Goal: Task Accomplishment & Management: Use online tool/utility

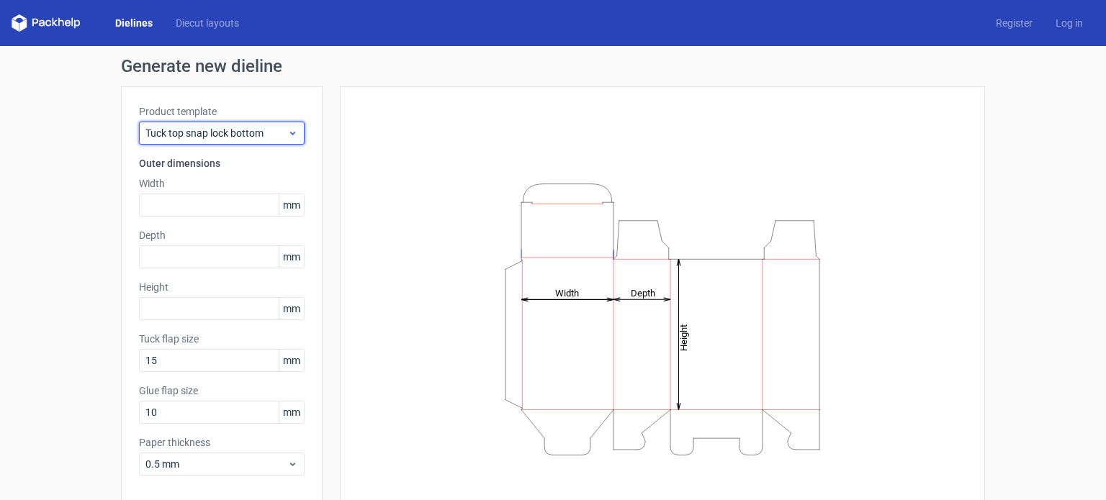
click at [277, 140] on span "Tuck top snap lock bottom" at bounding box center [216, 133] width 142 height 14
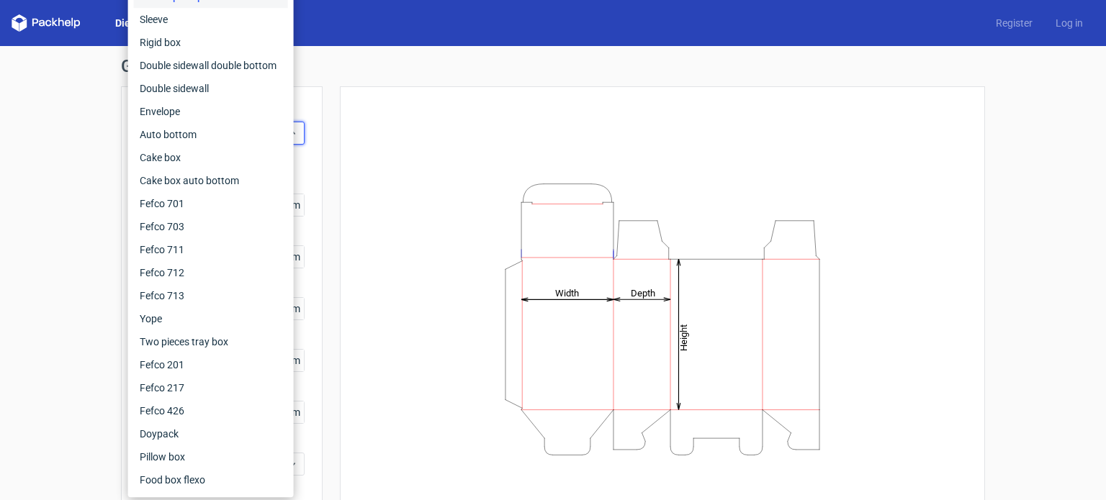
click at [82, 162] on div "Generate new dieline Product template Tuck top snap lock bottom Outer dimension…" at bounding box center [553, 305] width 1106 height 518
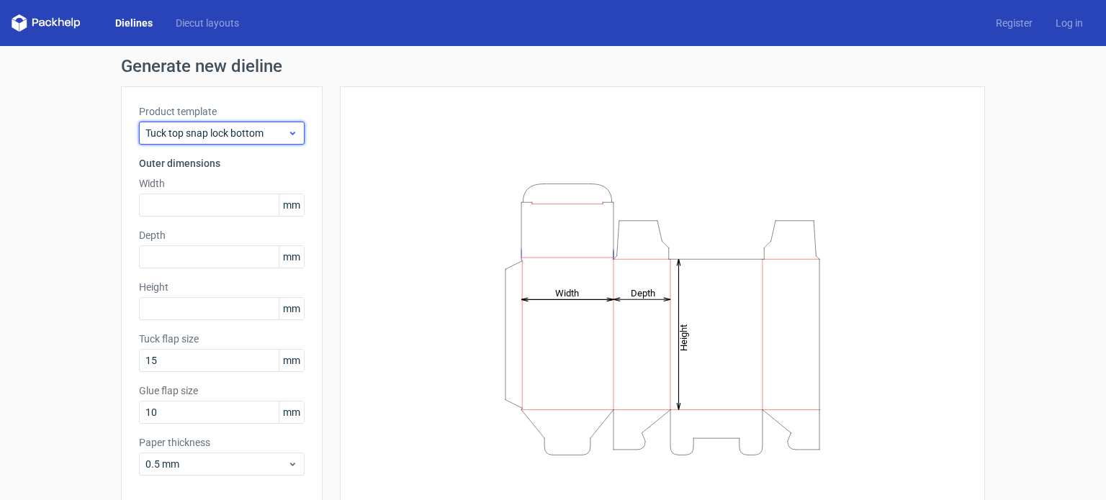
click at [183, 135] on span "Tuck top snap lock bottom" at bounding box center [216, 133] width 142 height 14
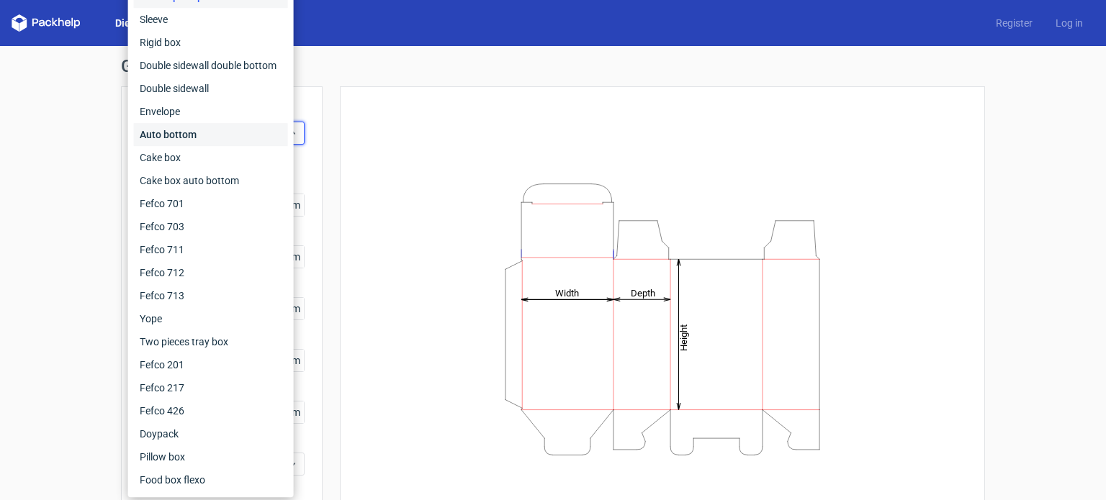
click at [190, 139] on div "Auto bottom" at bounding box center [211, 134] width 154 height 23
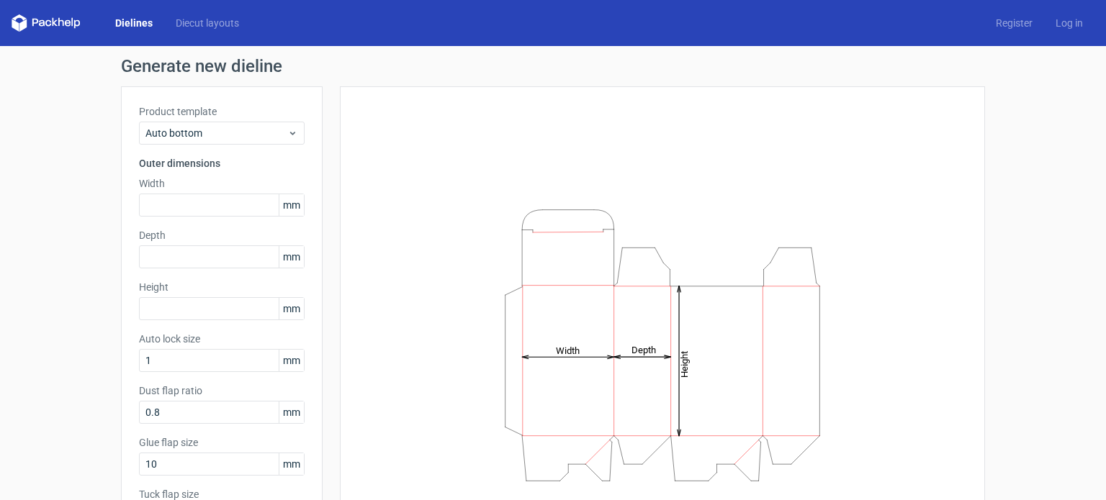
click at [282, 214] on span "mm" at bounding box center [291, 205] width 25 height 22
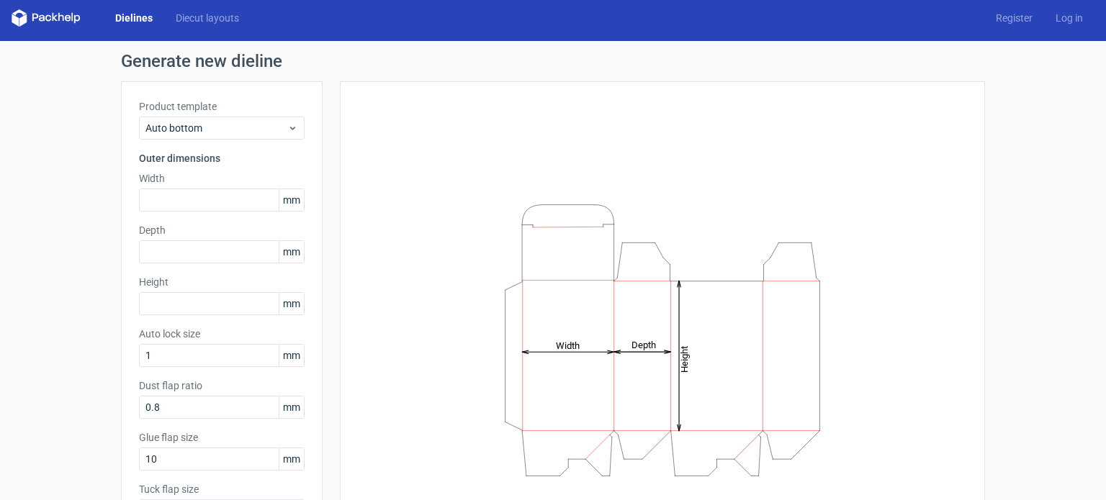
scroll to position [3, 0]
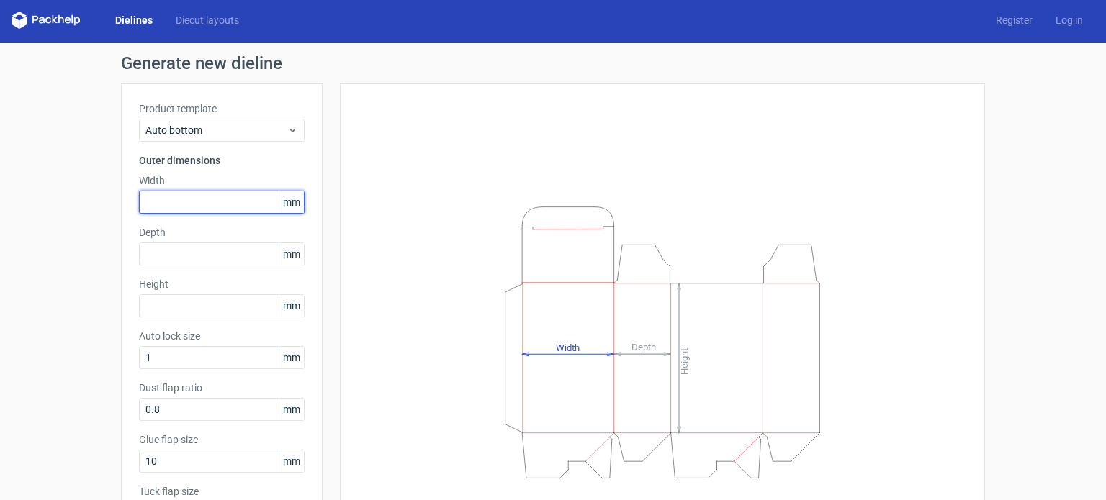
click at [241, 208] on input "text" at bounding box center [222, 202] width 166 height 23
type input "8"
type input "89"
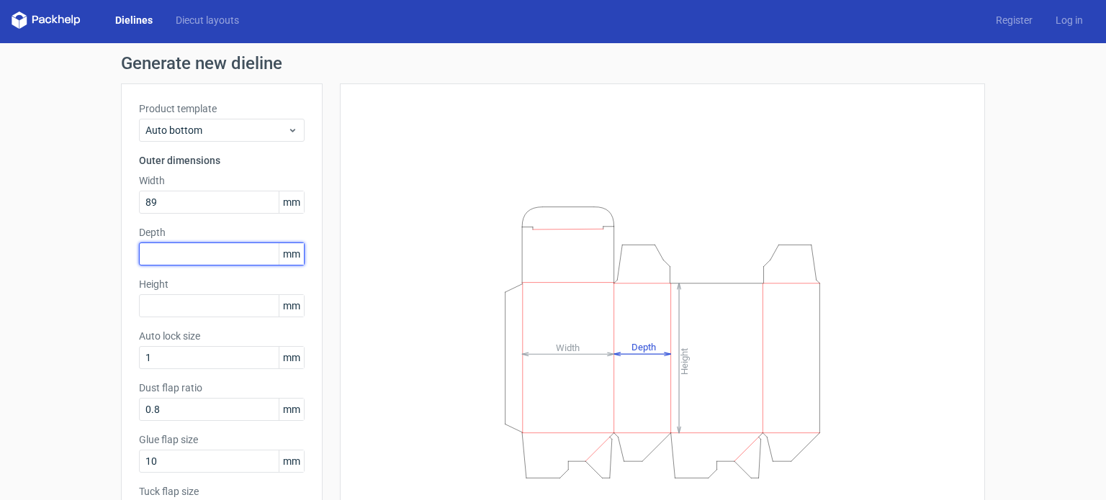
click at [243, 252] on input "text" at bounding box center [222, 254] width 166 height 23
type input "89"
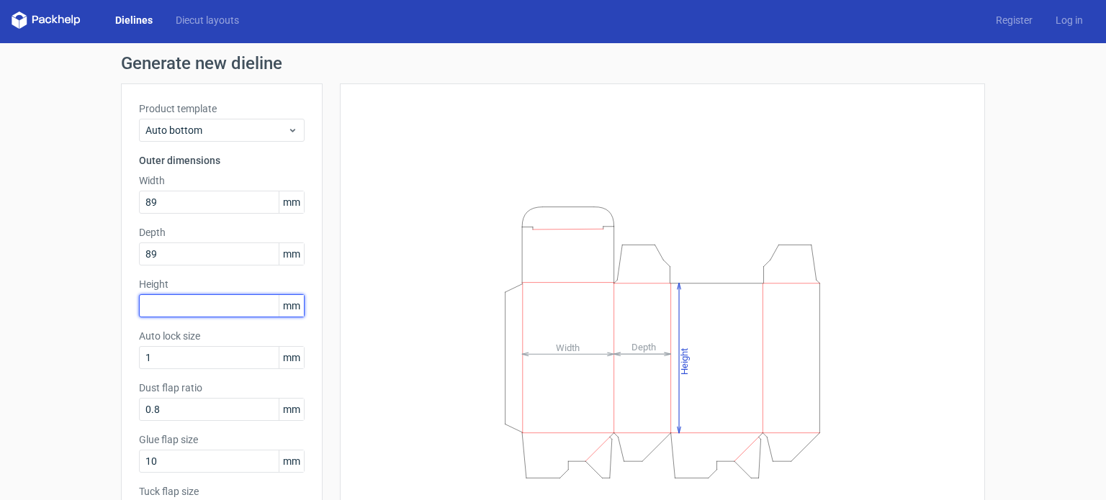
click at [237, 304] on input "text" at bounding box center [222, 306] width 166 height 23
type input "89"
click at [99, 355] on div "Generate new dieline Product template Auto bottom Outer dimensions Width 89 mm …" at bounding box center [553, 328] width 1106 height 570
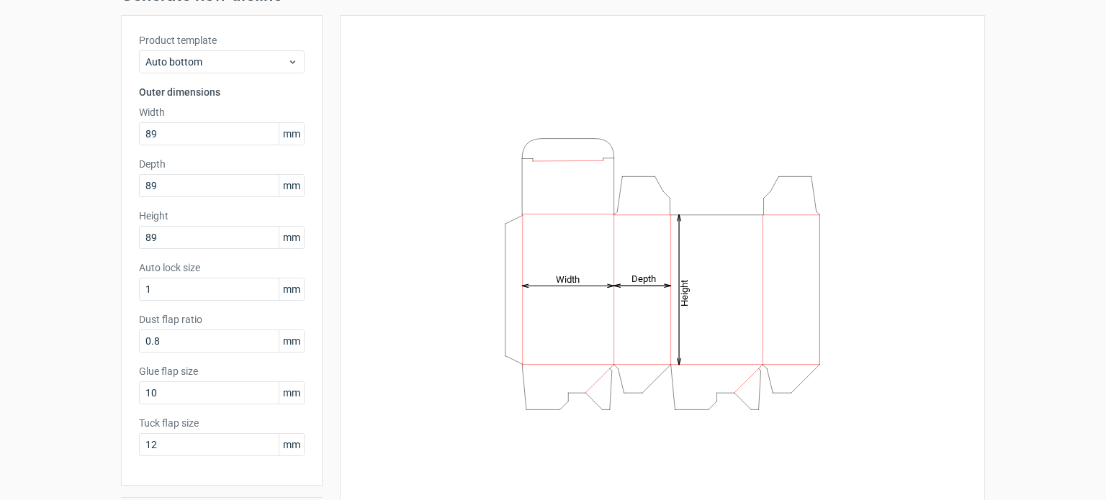
scroll to position [81, 0]
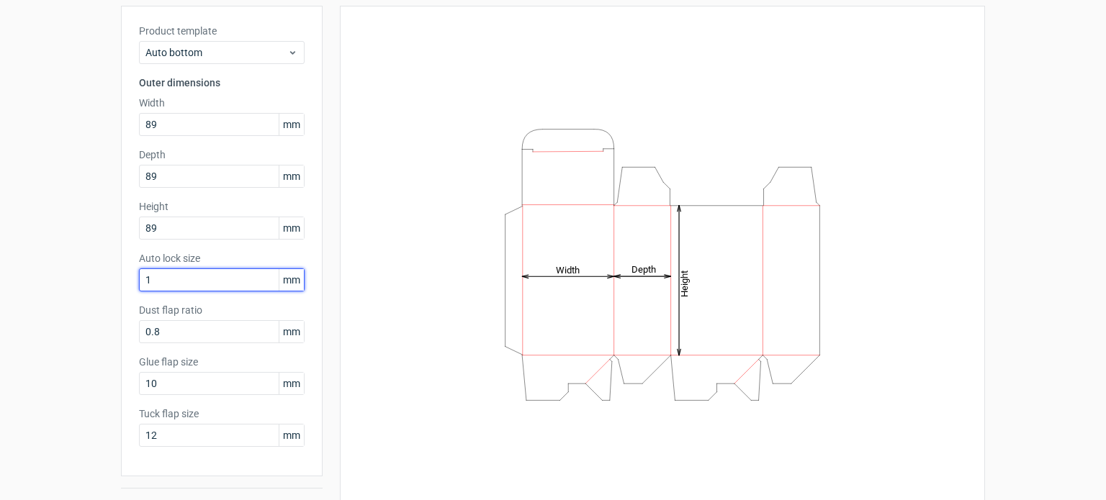
click at [161, 270] on input "1" at bounding box center [222, 280] width 166 height 23
click at [102, 274] on div "Generate new dieline Product template Auto bottom Outer dimensions Width 89 mm …" at bounding box center [553, 250] width 1106 height 570
click at [156, 280] on input "2" at bounding box center [222, 280] width 166 height 23
type input "1"
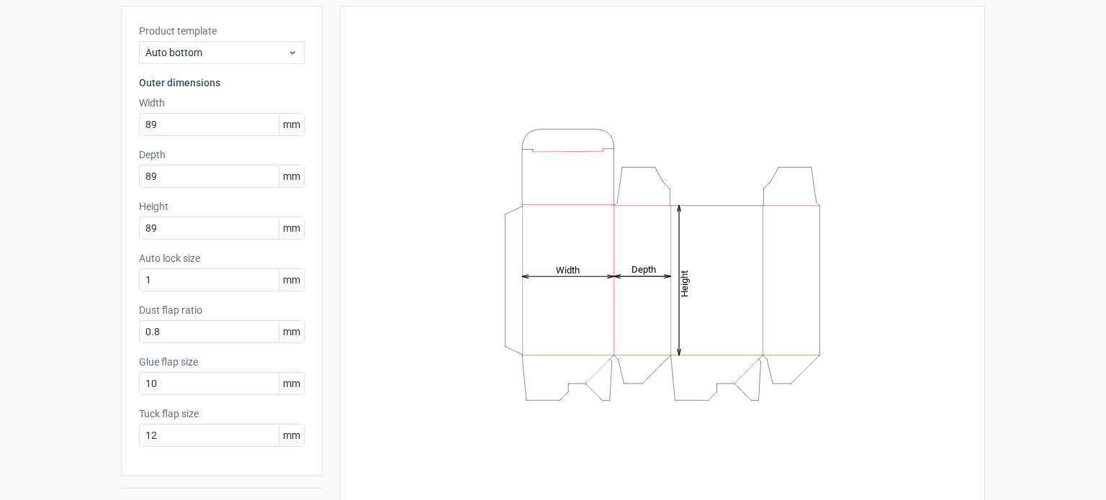
click at [86, 280] on div "Generate new dieline Product template Auto bottom Outer dimensions Width 89 mm …" at bounding box center [553, 250] width 1106 height 570
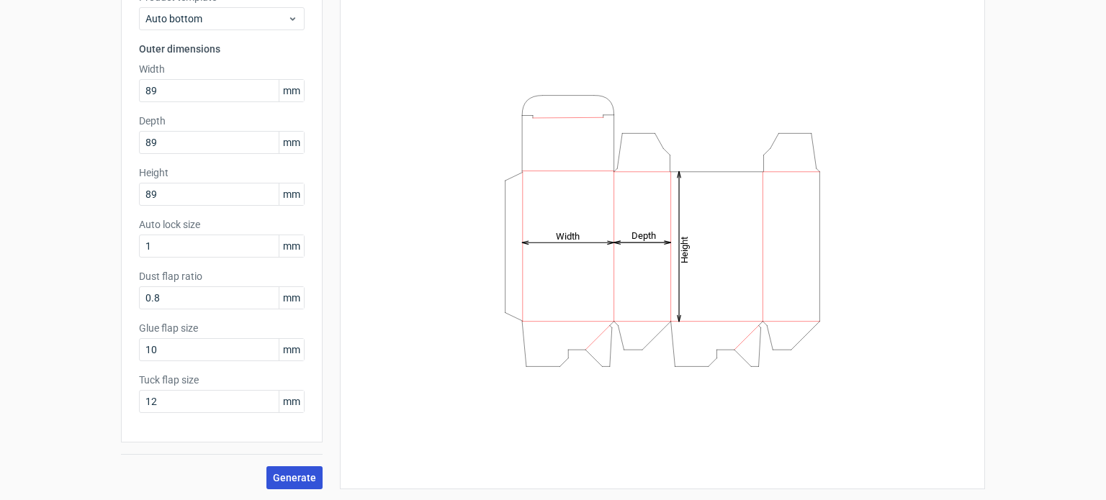
click at [303, 475] on span "Generate" at bounding box center [294, 478] width 43 height 10
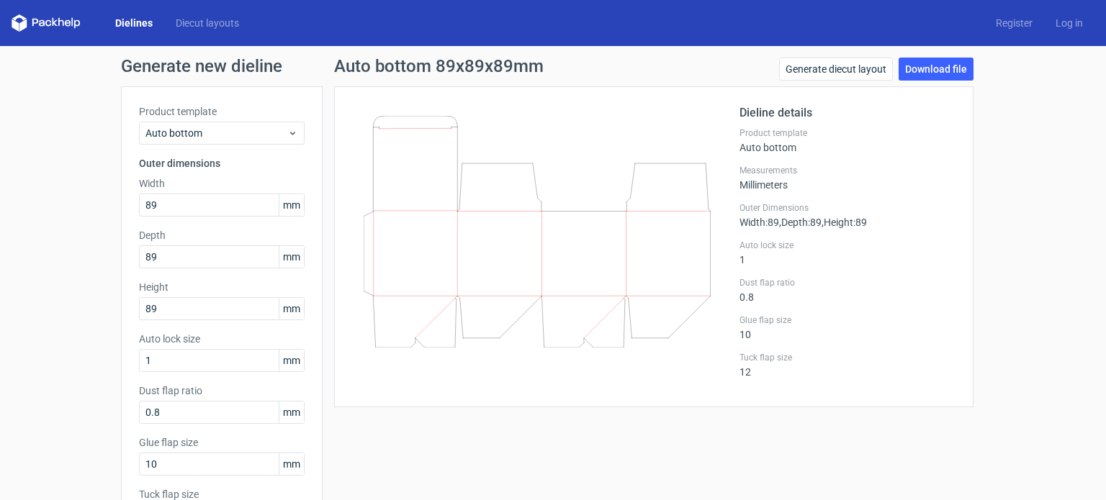
click at [643, 195] on icon at bounding box center [537, 232] width 347 height 232
click at [830, 73] on link "Generate diecut layout" at bounding box center [836, 69] width 114 height 23
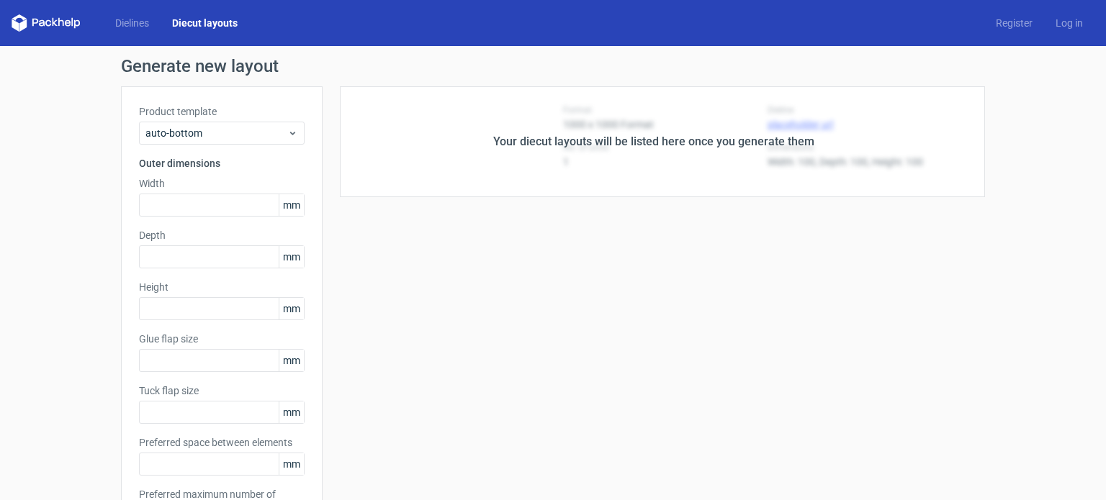
type input "89"
type input "10"
type input "12"
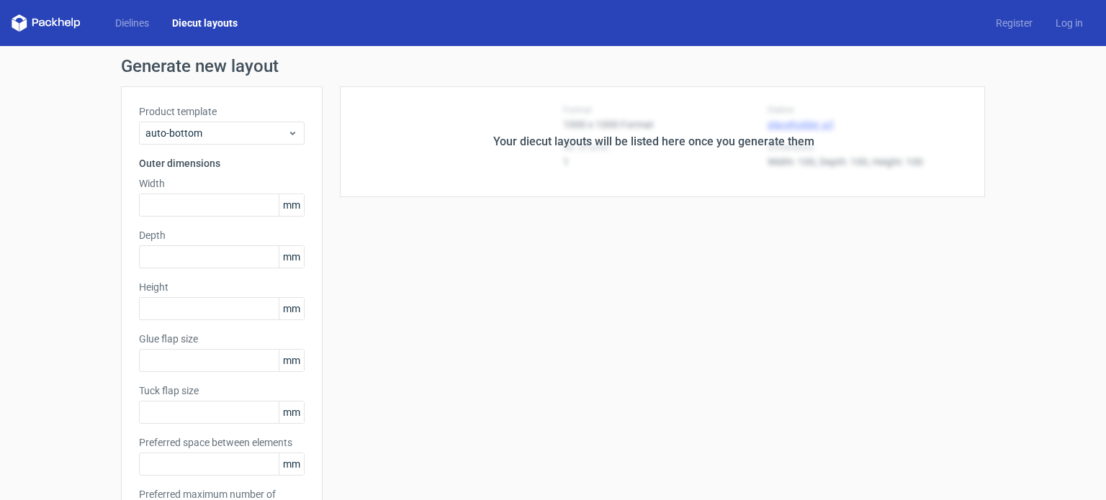
type input "5"
type input "48"
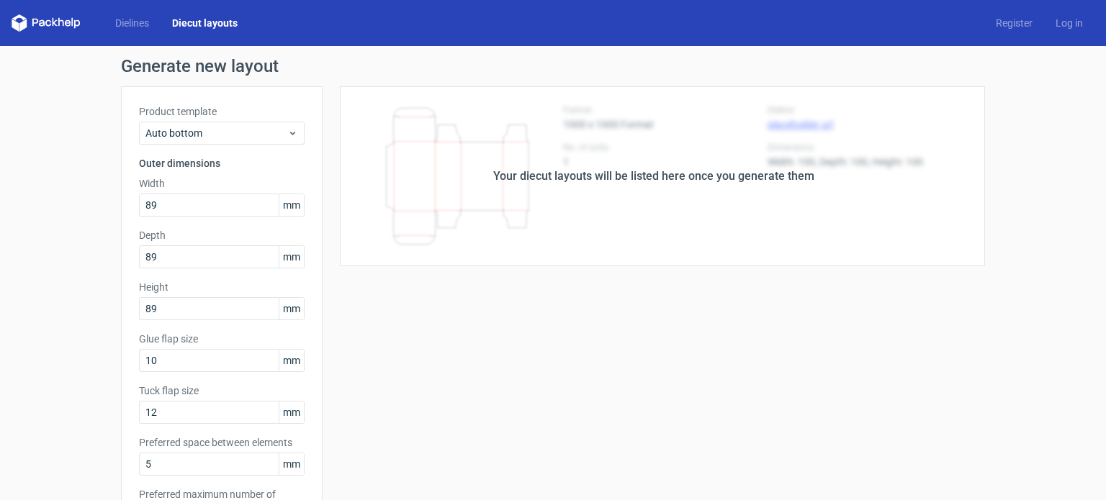
click at [723, 166] on div "Your diecut layouts will be listed here once you generate them" at bounding box center [654, 176] width 663 height 180
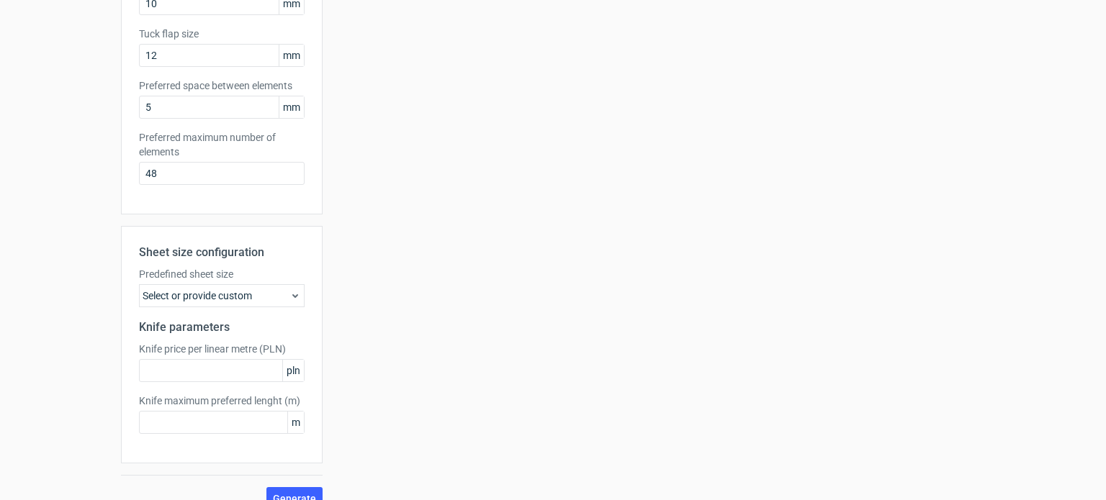
scroll to position [377, 0]
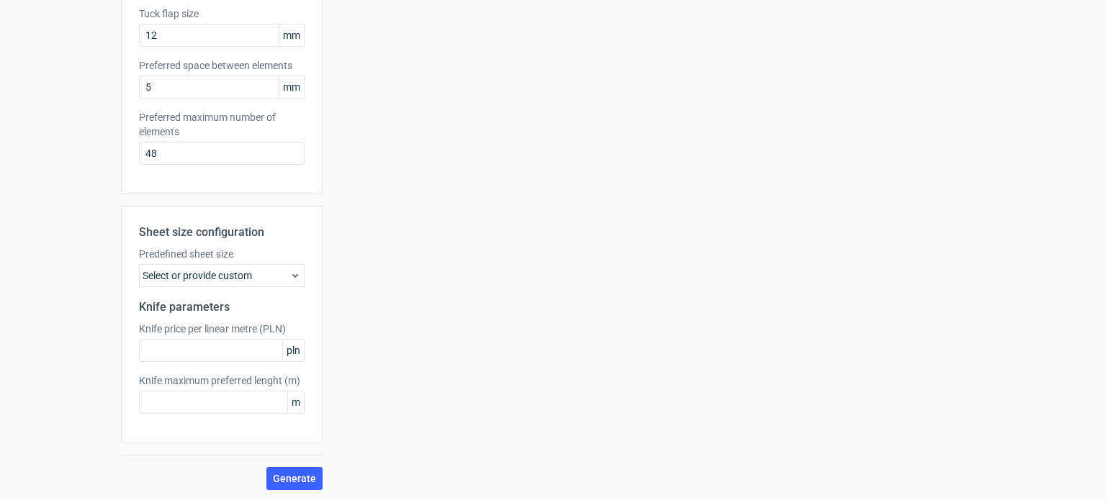
click at [269, 275] on div "Select or provide custom" at bounding box center [222, 275] width 166 height 23
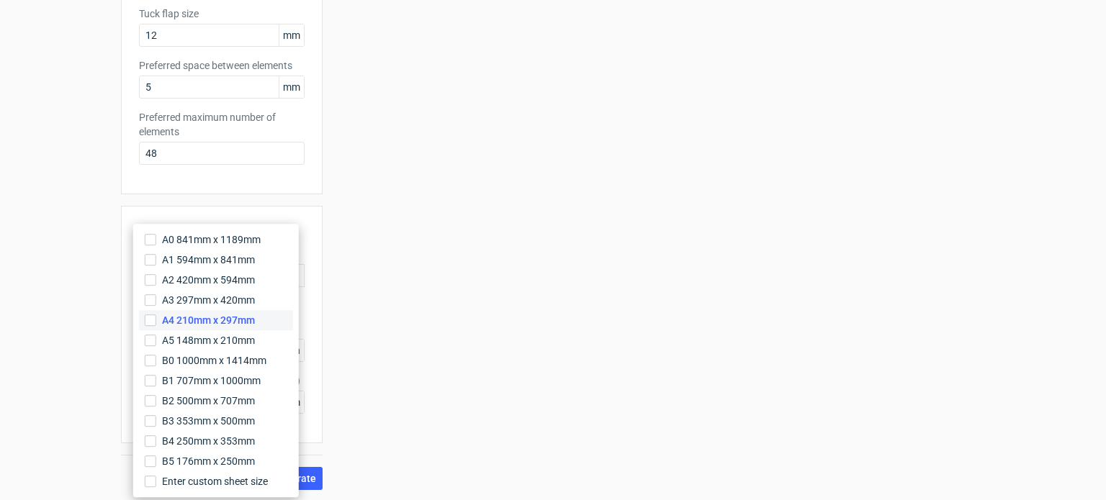
click at [267, 318] on label "A4 210mm x 297mm" at bounding box center [216, 320] width 154 height 20
click at [156, 318] on input "A4 210mm x 297mm" at bounding box center [151, 321] width 12 height 12
click at [357, 336] on div "Your diecut layouts will be listed here once you generate them Height Depth Wid…" at bounding box center [654, 99] width 663 height 781
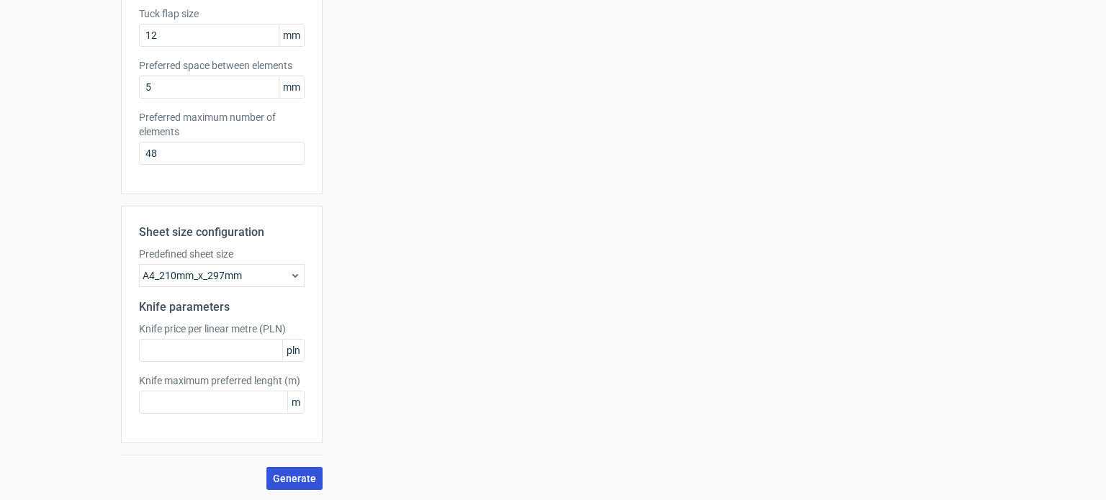
click at [299, 474] on span "Generate" at bounding box center [294, 479] width 43 height 10
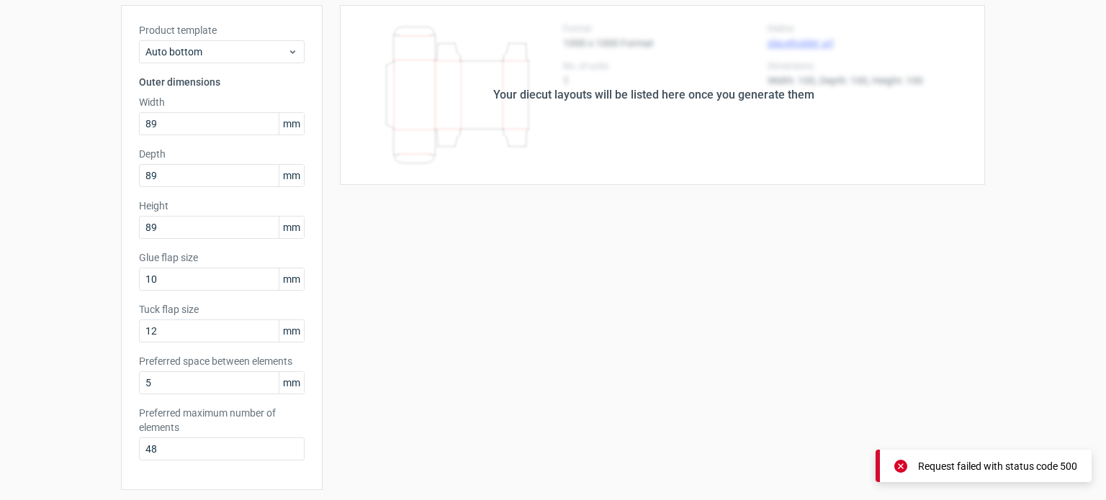
scroll to position [0, 0]
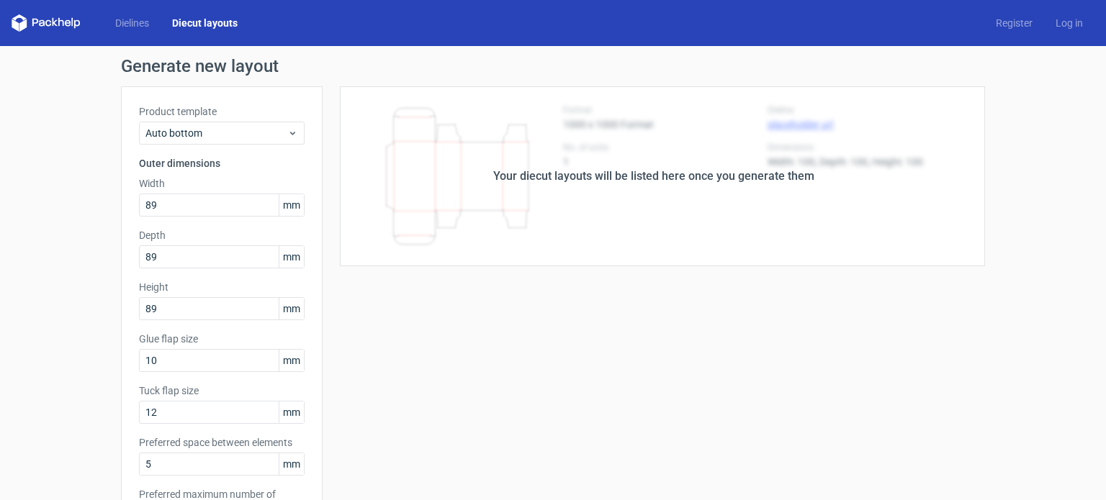
click at [930, 464] on body "Dielines Diecut layouts Register Log in Generate new layout Product template Au…" at bounding box center [553, 250] width 1106 height 500
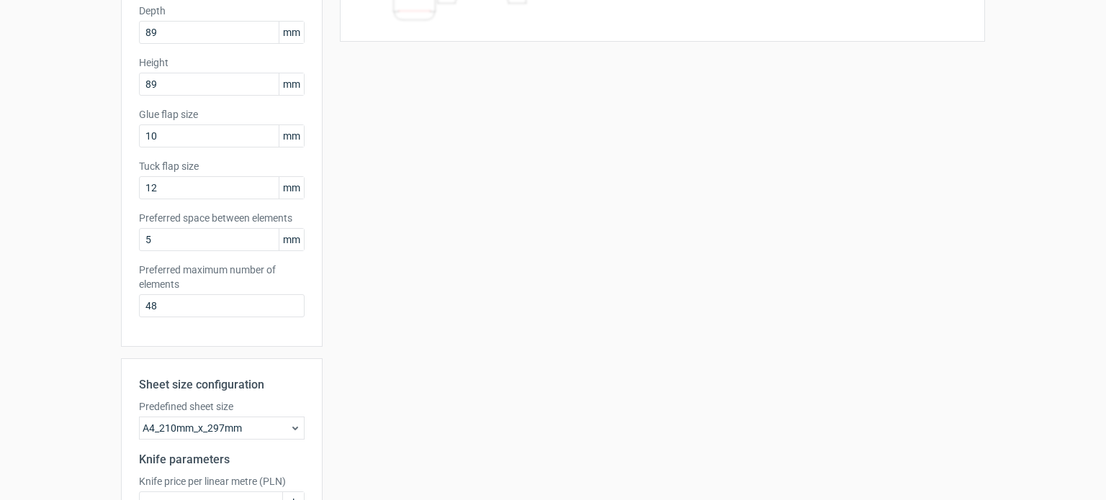
scroll to position [377, 0]
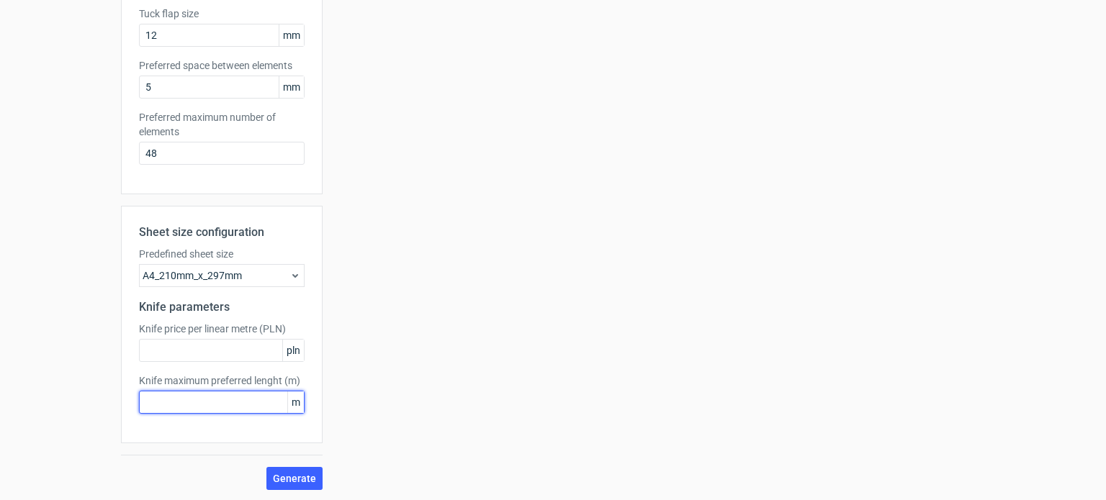
click at [265, 403] on input "text" at bounding box center [222, 402] width 166 height 23
click at [209, 333] on label "Knife price per linear metre (PLN)" at bounding box center [222, 329] width 166 height 14
copy label "Knife price per linear metre (PLN)"
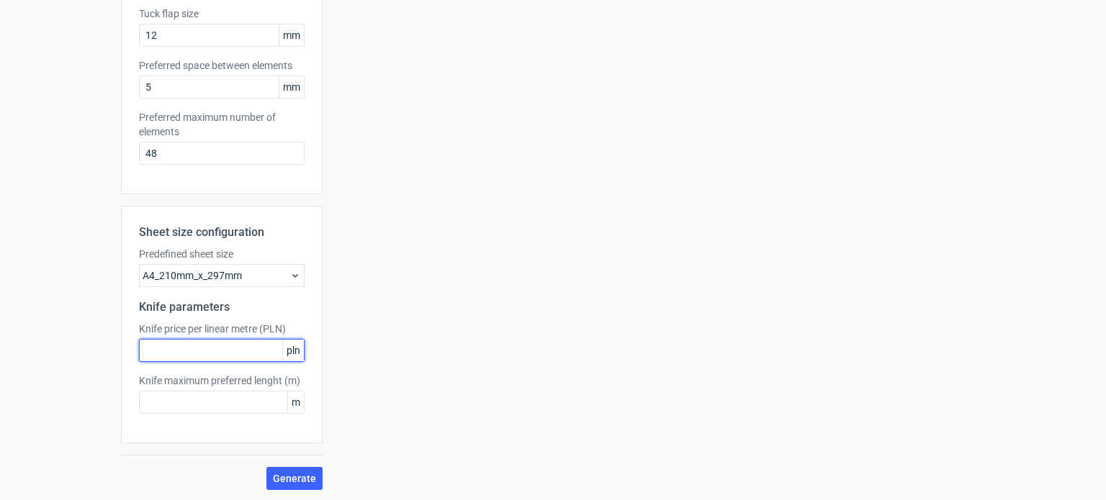
click at [262, 347] on input "text" at bounding box center [222, 350] width 166 height 23
type input "0"
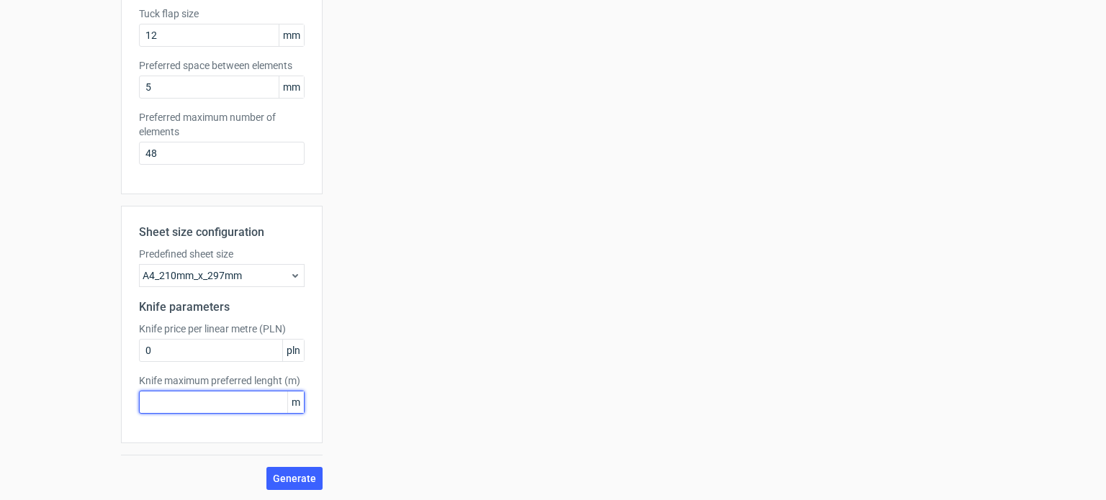
click at [262, 411] on input "text" at bounding box center [222, 402] width 166 height 23
type input "1"
type input "0"
click at [309, 467] on button "Generate" at bounding box center [294, 478] width 56 height 23
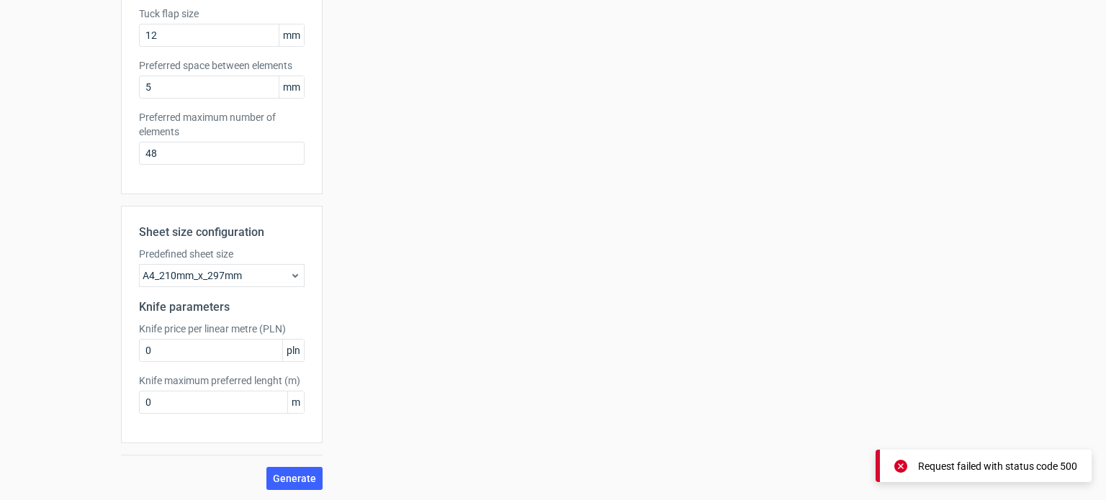
click at [900, 463] on icon at bounding box center [900, 465] width 13 height 13
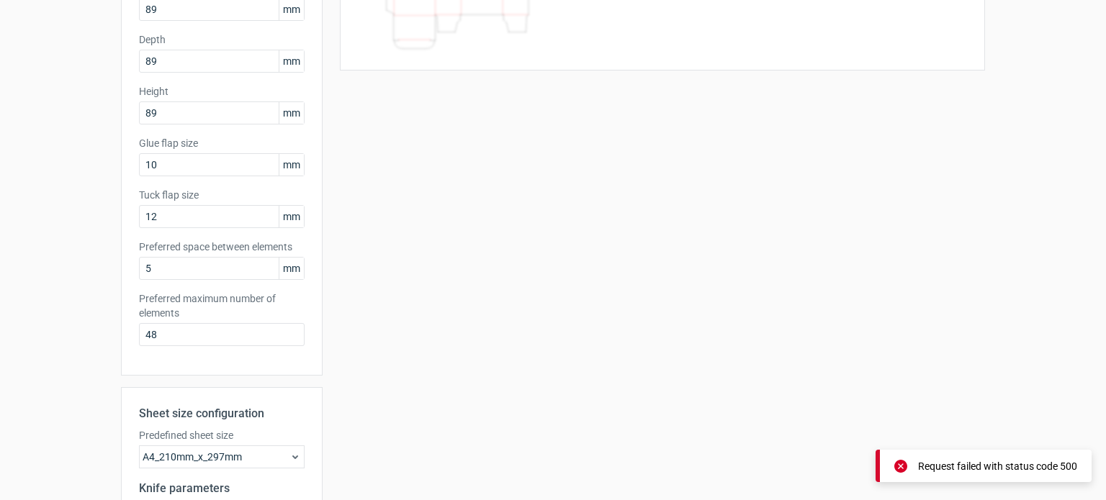
scroll to position [0, 0]
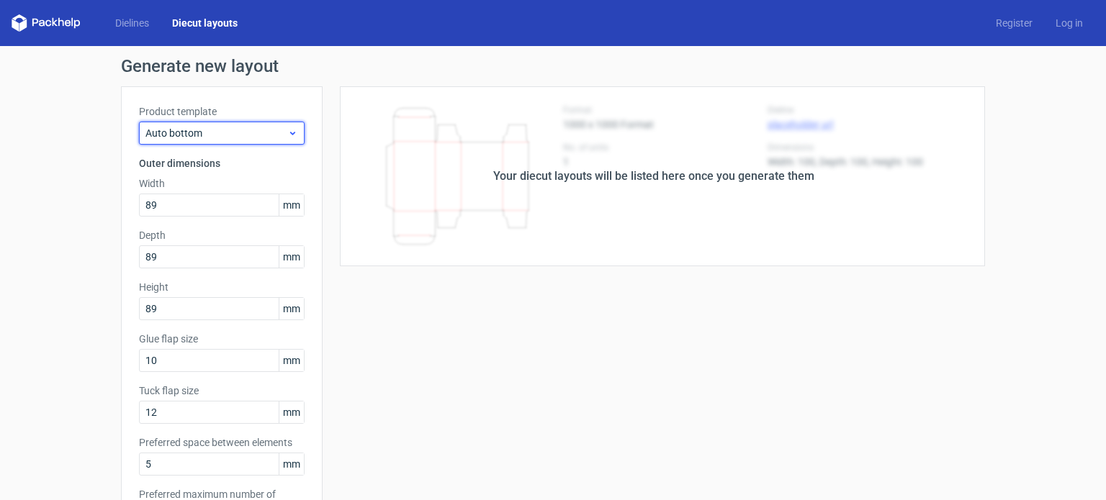
click at [219, 133] on span "Auto bottom" at bounding box center [216, 133] width 142 height 14
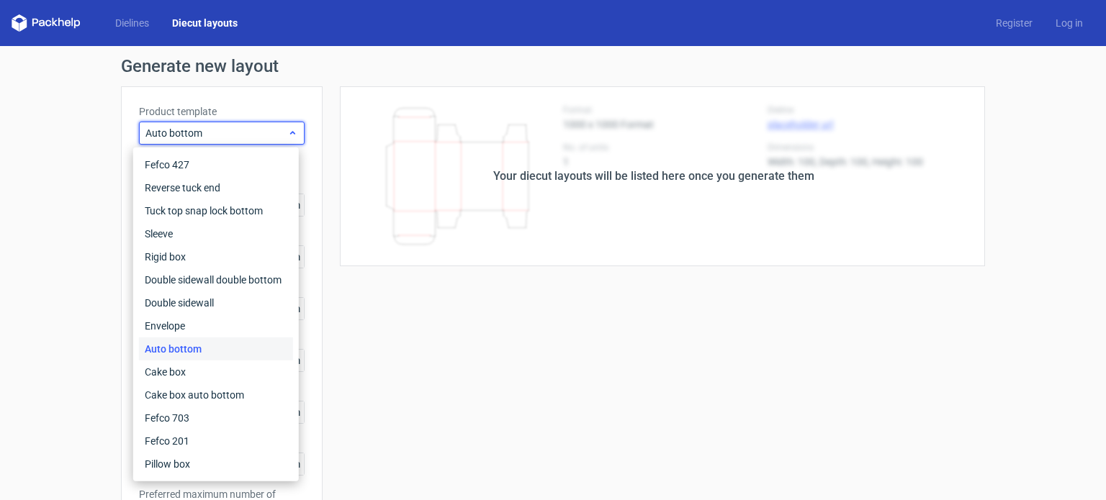
click at [219, 133] on span "Auto bottom" at bounding box center [216, 133] width 142 height 14
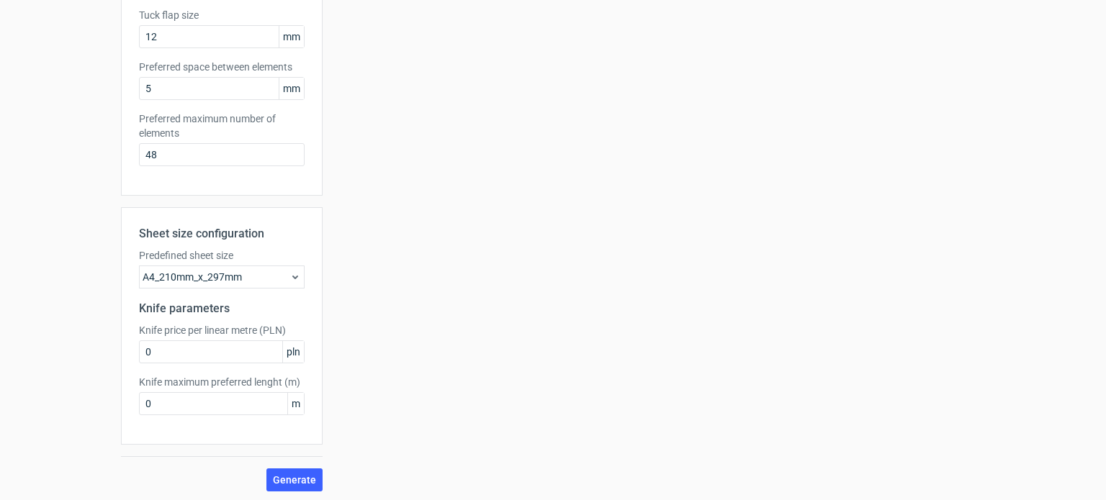
scroll to position [377, 0]
click at [253, 359] on input "0" at bounding box center [222, 351] width 166 height 23
type input "1"
click at [296, 478] on span "Generate" at bounding box center [294, 480] width 43 height 10
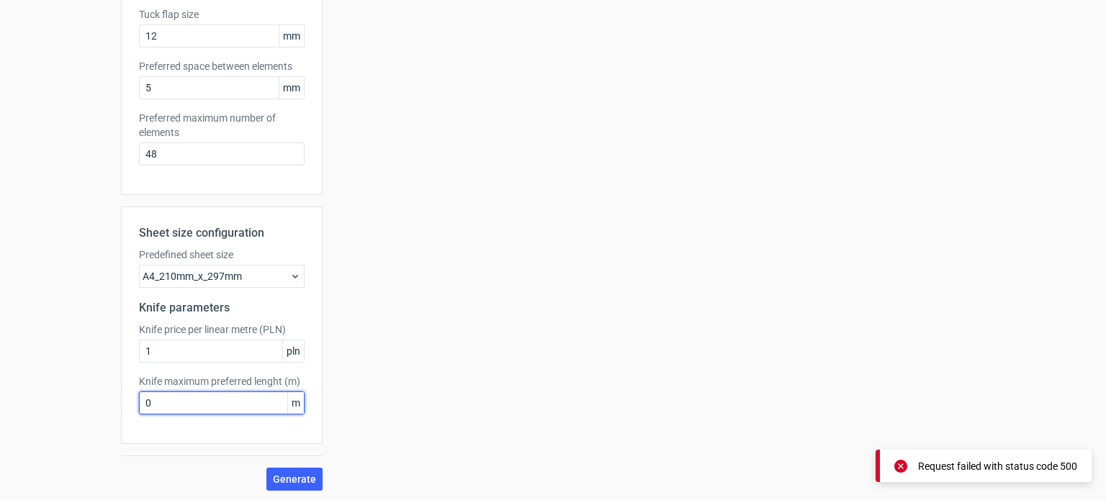
click at [245, 392] on input "0" at bounding box center [222, 403] width 166 height 23
type input "1"
click at [284, 477] on span "Generate" at bounding box center [294, 480] width 43 height 10
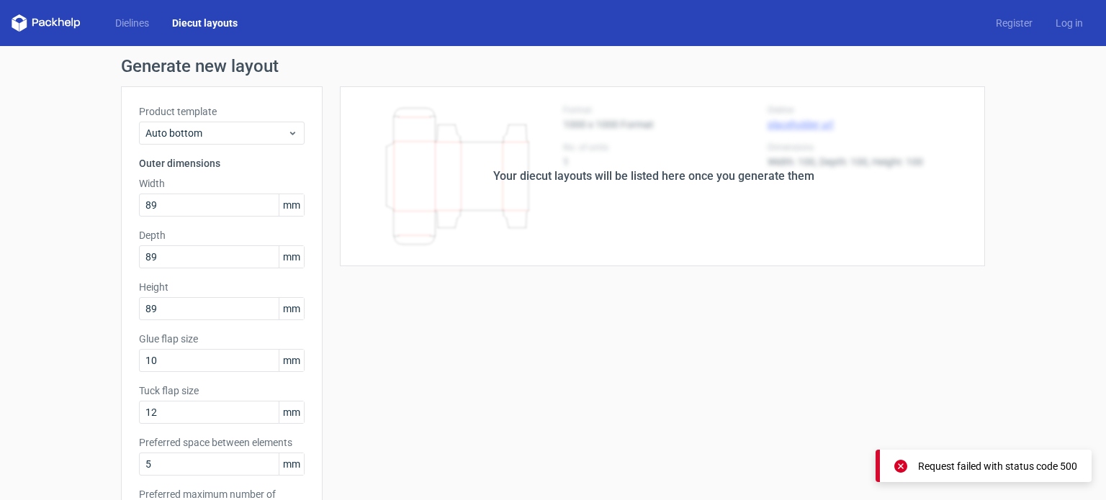
click at [144, 31] on div "Dielines Diecut layouts" at bounding box center [131, 22] width 238 height 17
click at [141, 22] on link "Dielines" at bounding box center [132, 23] width 57 height 14
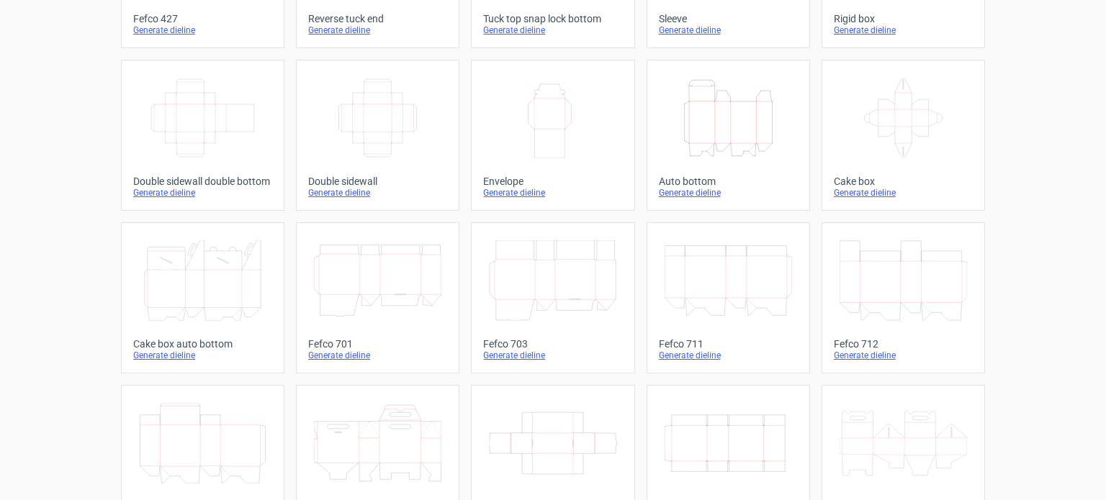
scroll to position [190, 0]
click at [737, 129] on icon "Height Depth Width" at bounding box center [728, 117] width 127 height 81
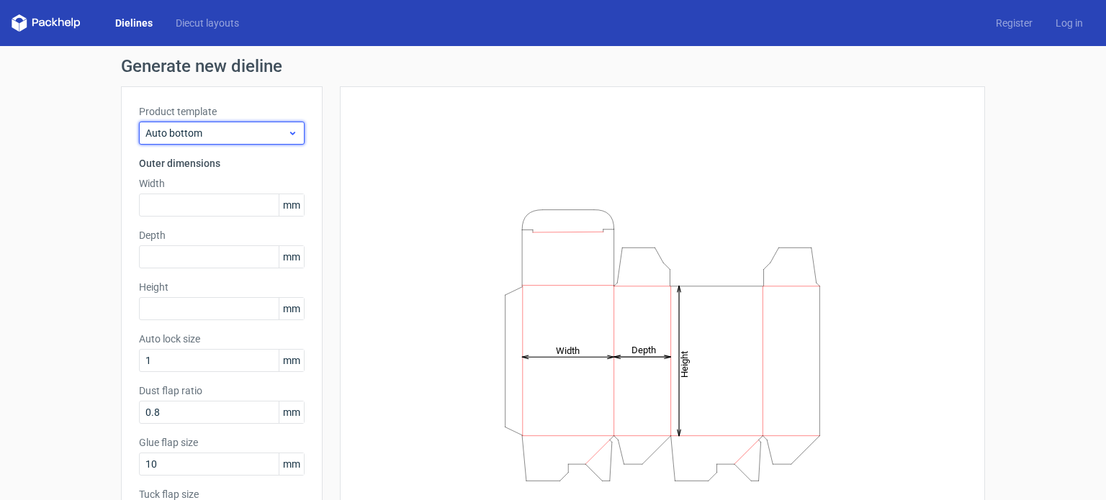
click at [250, 138] on span "Auto bottom" at bounding box center [216, 133] width 142 height 14
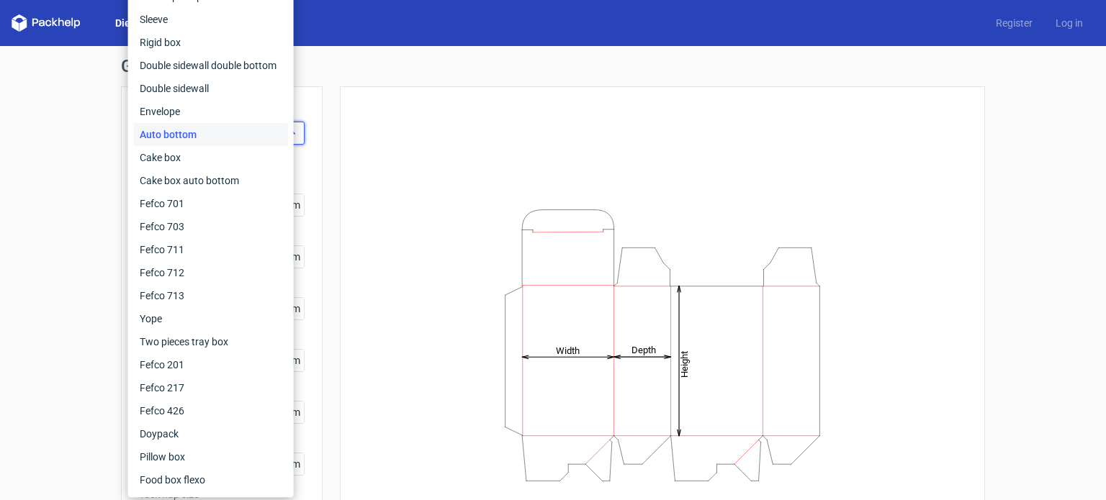
click at [250, 138] on div "Auto bottom" at bounding box center [211, 134] width 154 height 23
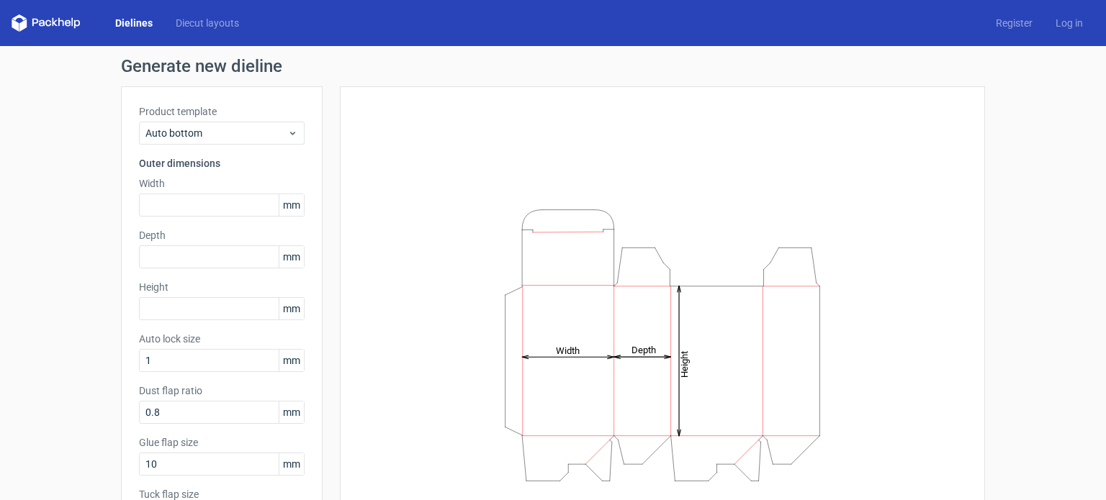
click at [246, 219] on div "Product template Auto bottom Outer dimensions Width mm Depth mm Height mm Auto …" at bounding box center [222, 321] width 202 height 471
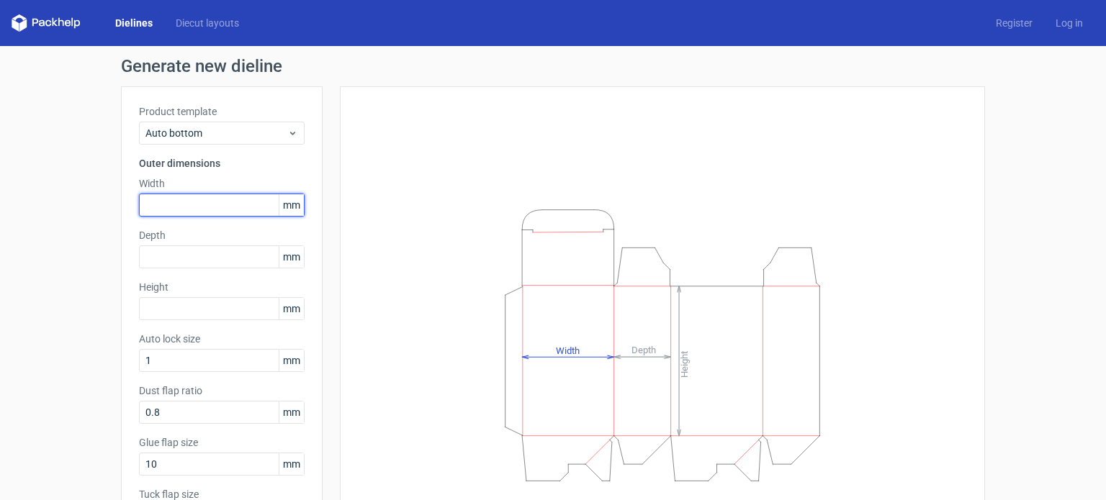
click at [243, 199] on input "text" at bounding box center [222, 205] width 166 height 23
type input "89"
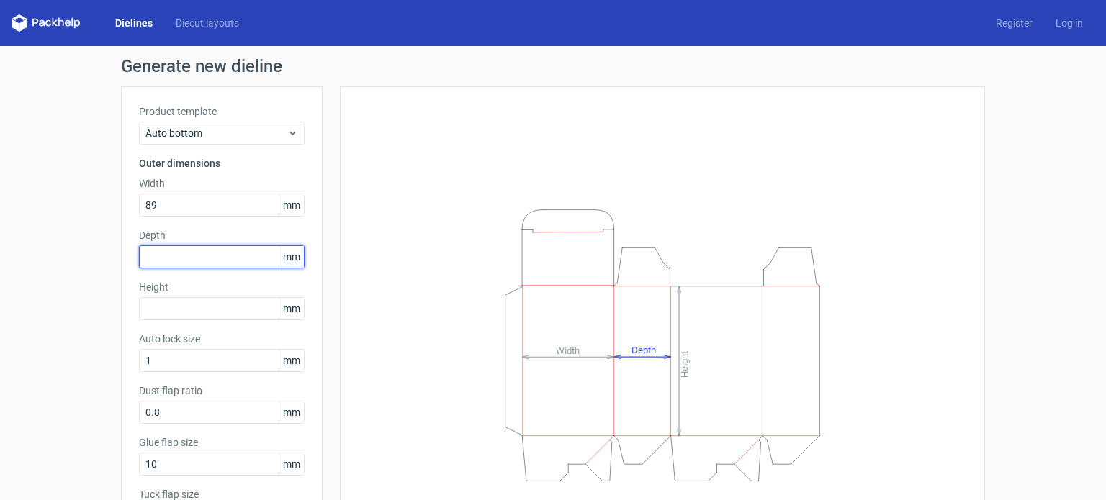
click at [241, 253] on input "text" at bounding box center [222, 257] width 166 height 23
type input "89"
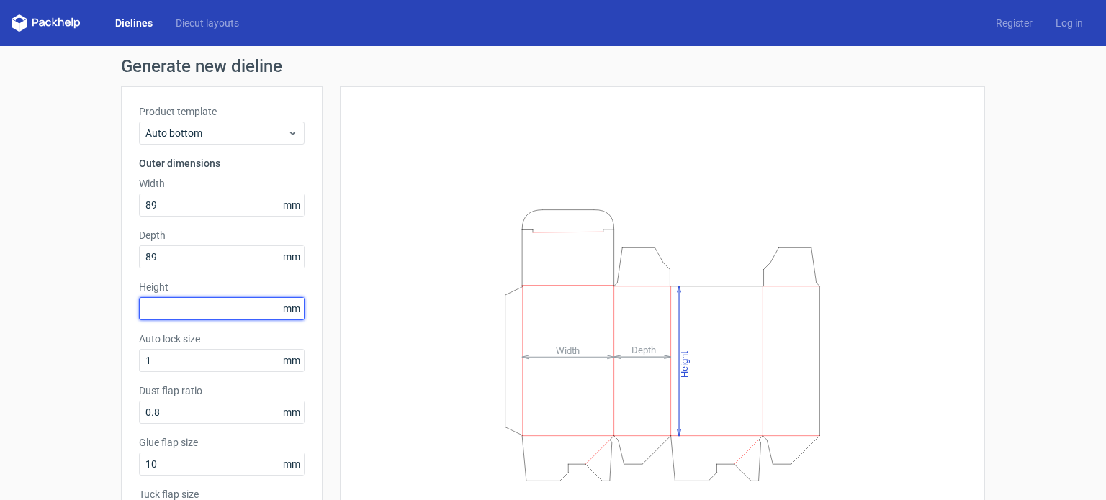
click at [243, 310] on input "text" at bounding box center [222, 308] width 166 height 23
type input "89"
click at [96, 333] on div "Generate new dieline Product template Auto bottom Outer dimensions Width 89 mm …" at bounding box center [553, 331] width 1106 height 570
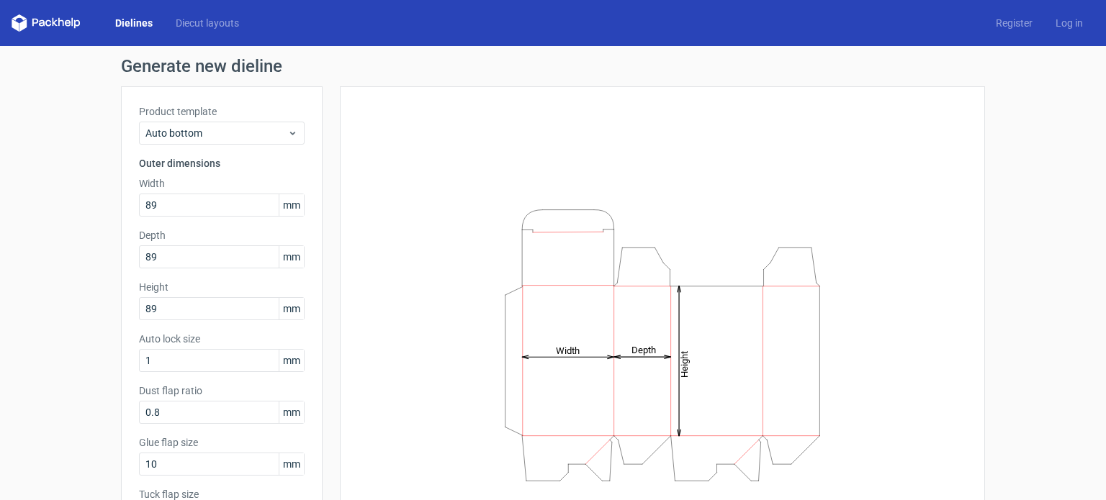
scroll to position [115, 0]
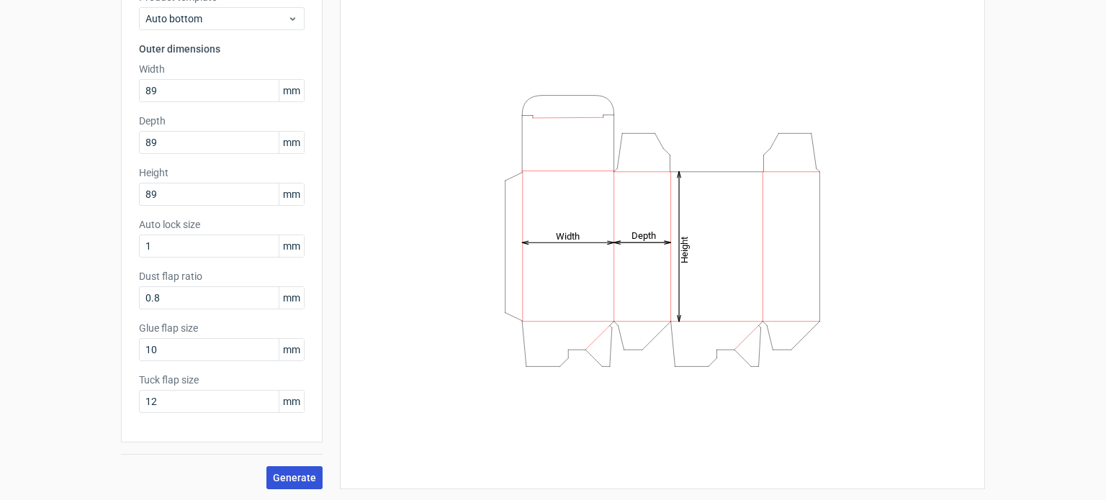
click at [299, 476] on span "Generate" at bounding box center [294, 478] width 43 height 10
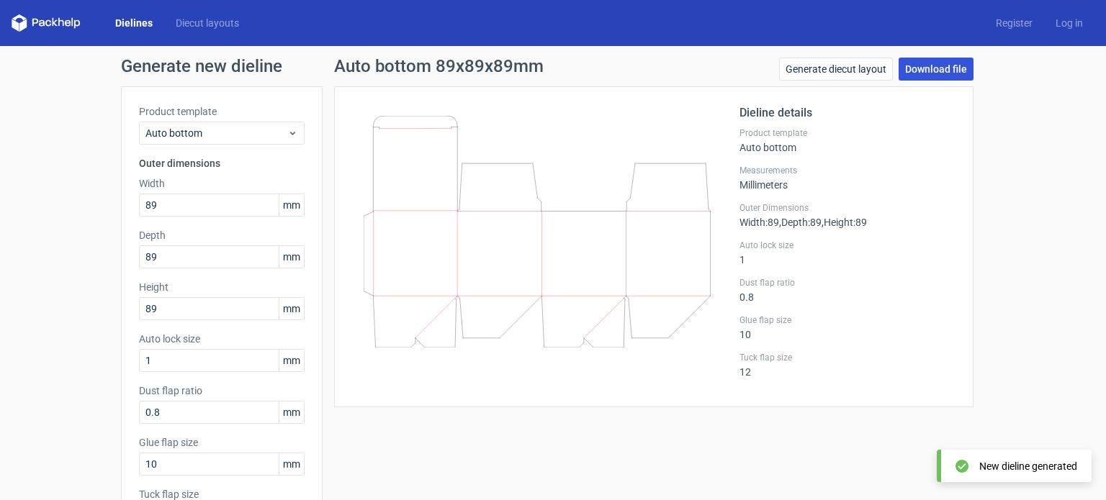
click at [925, 71] on link "Download file" at bounding box center [936, 69] width 75 height 23
